Goal: Information Seeking & Learning: Learn about a topic

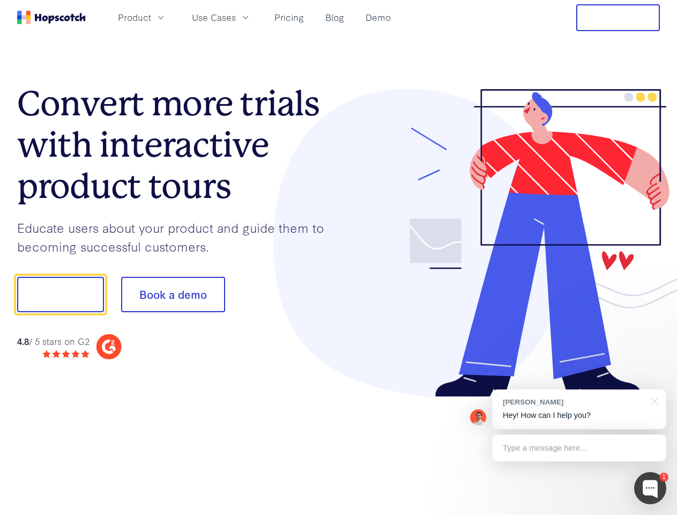
click at [339, 257] on div at bounding box center [500, 243] width 322 height 308
click at [151, 17] on span "Product" at bounding box center [134, 17] width 33 height 13
click at [236, 17] on span "Use Cases" at bounding box center [214, 17] width 44 height 13
click at [618, 18] on button "Free Trial" at bounding box center [618, 17] width 84 height 27
click at [60, 294] on button "Show me!" at bounding box center [60, 294] width 87 height 35
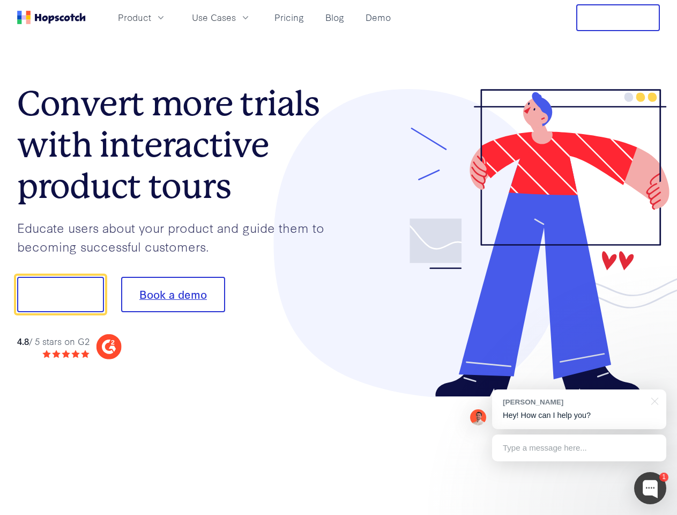
click at [173, 294] on button "Book a demo" at bounding box center [173, 294] width 104 height 35
click at [650, 488] on div at bounding box center [650, 488] width 32 height 32
click at [579, 409] on div "[PERSON_NAME] Hey! How can I help you?" at bounding box center [579, 409] width 174 height 40
click at [653, 400] on div at bounding box center [565, 293] width 201 height 358
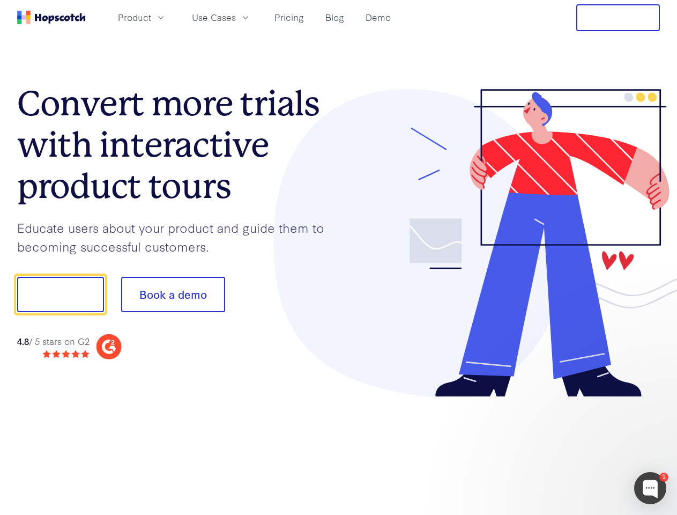
click at [579, 448] on div at bounding box center [565, 365] width 201 height 214
